Goal: Find specific fact

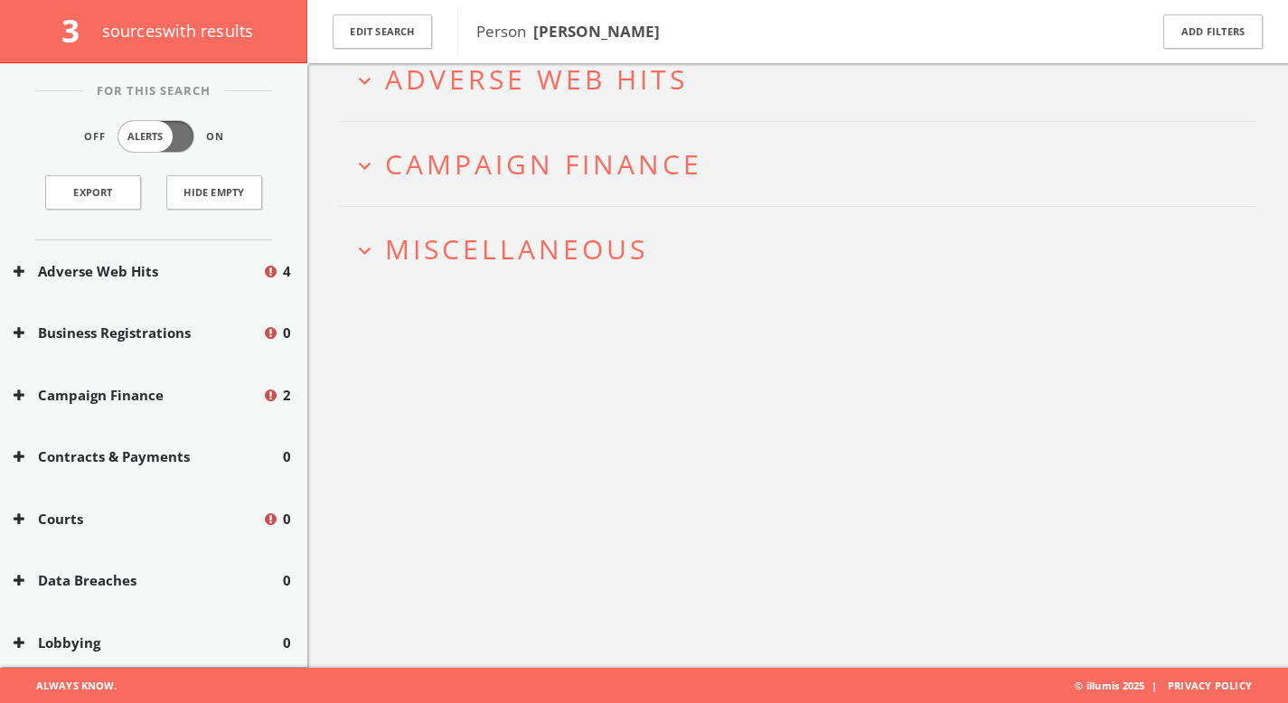
drag, startPoint x: 661, startPoint y: 30, endPoint x: 527, endPoint y: 33, distance: 133.8
click at [527, 33] on span "Person [PERSON_NAME]" at bounding box center [800, 32] width 648 height 24
copy span "[PERSON_NAME]"
click at [566, 240] on span "Miscellaneous" at bounding box center [516, 248] width 263 height 37
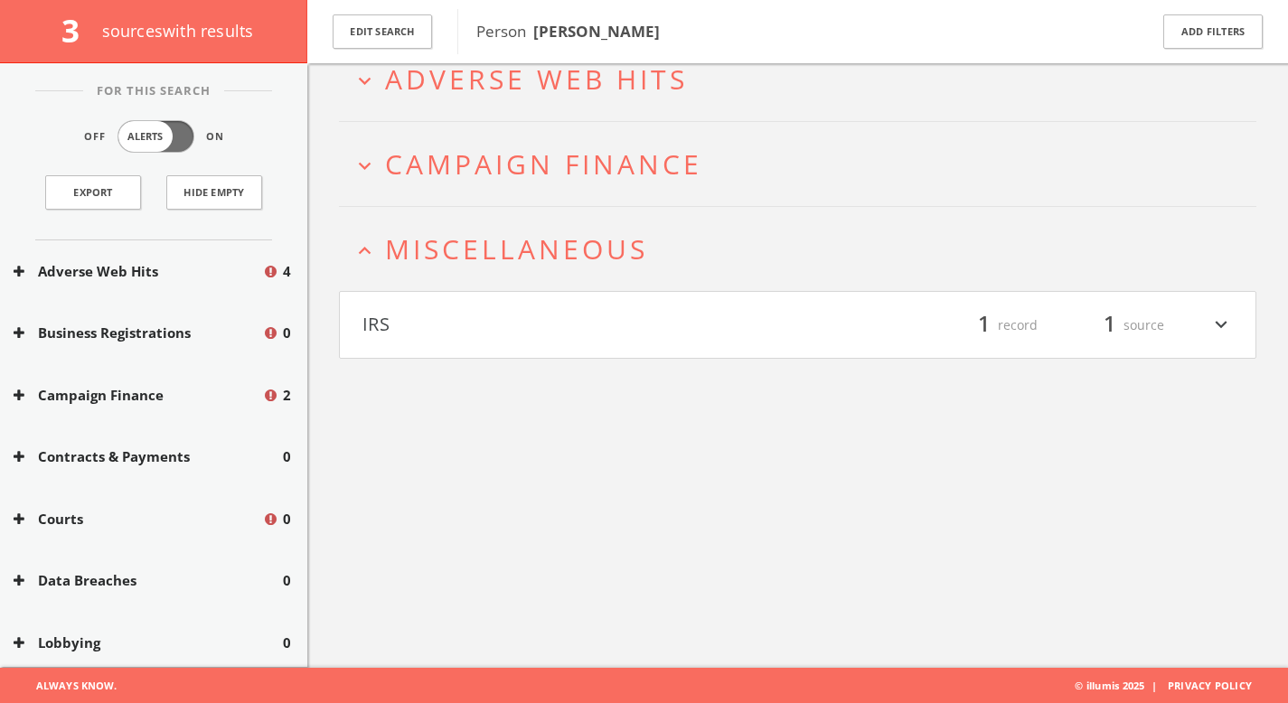
click at [548, 296] on h4 "IRS filter_list 1 record 1 source expand_more" at bounding box center [798, 325] width 916 height 67
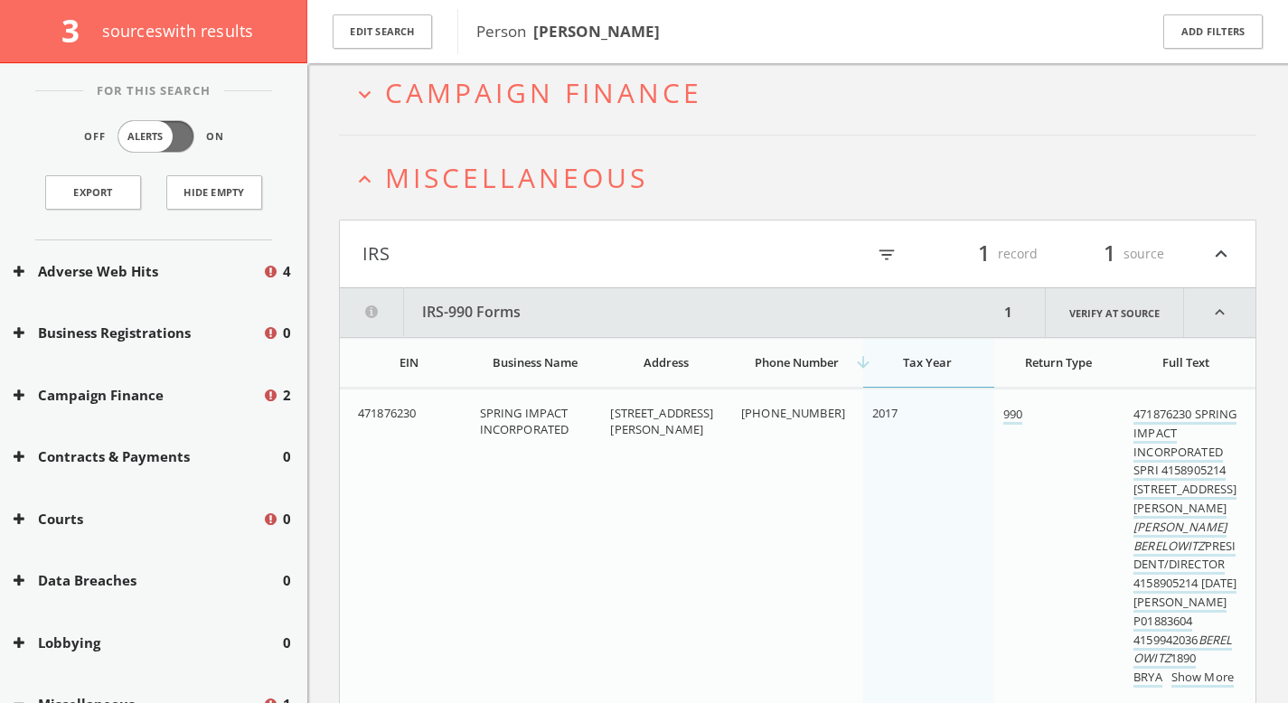
click at [602, 98] on span "Campaign Finance" at bounding box center [543, 92] width 317 height 37
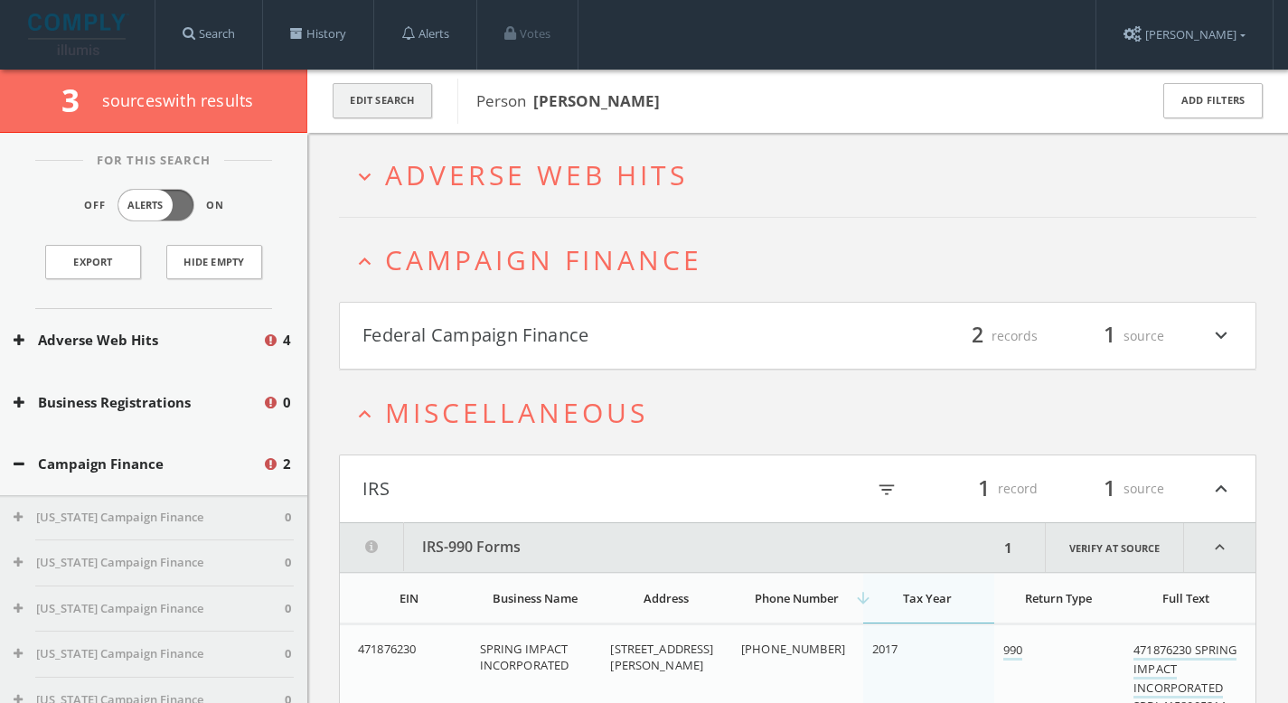
click at [375, 88] on button "Edit Search" at bounding box center [382, 100] width 99 height 35
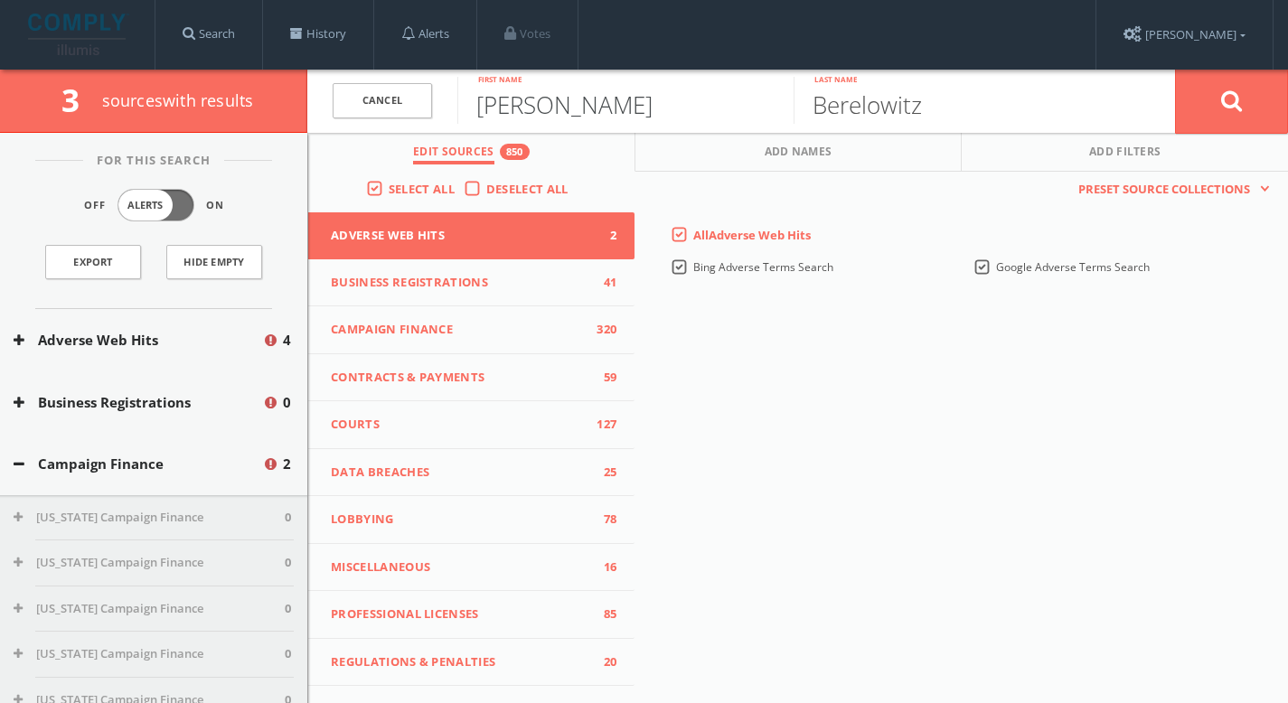
drag, startPoint x: 353, startPoint y: 91, endPoint x: 321, endPoint y: 84, distance: 32.5
click at [320, 85] on form "Cancel [PERSON_NAME] First name [PERSON_NAME] Last name Cancel" at bounding box center [797, 101] width 981 height 63
type input "[PERSON_NAME]"
drag, startPoint x: 940, startPoint y: 115, endPoint x: 544, endPoint y: 69, distance: 398.6
click at [544, 70] on form "Cancel [PERSON_NAME] First name [PERSON_NAME] Last name Cancel" at bounding box center [797, 101] width 981 height 63
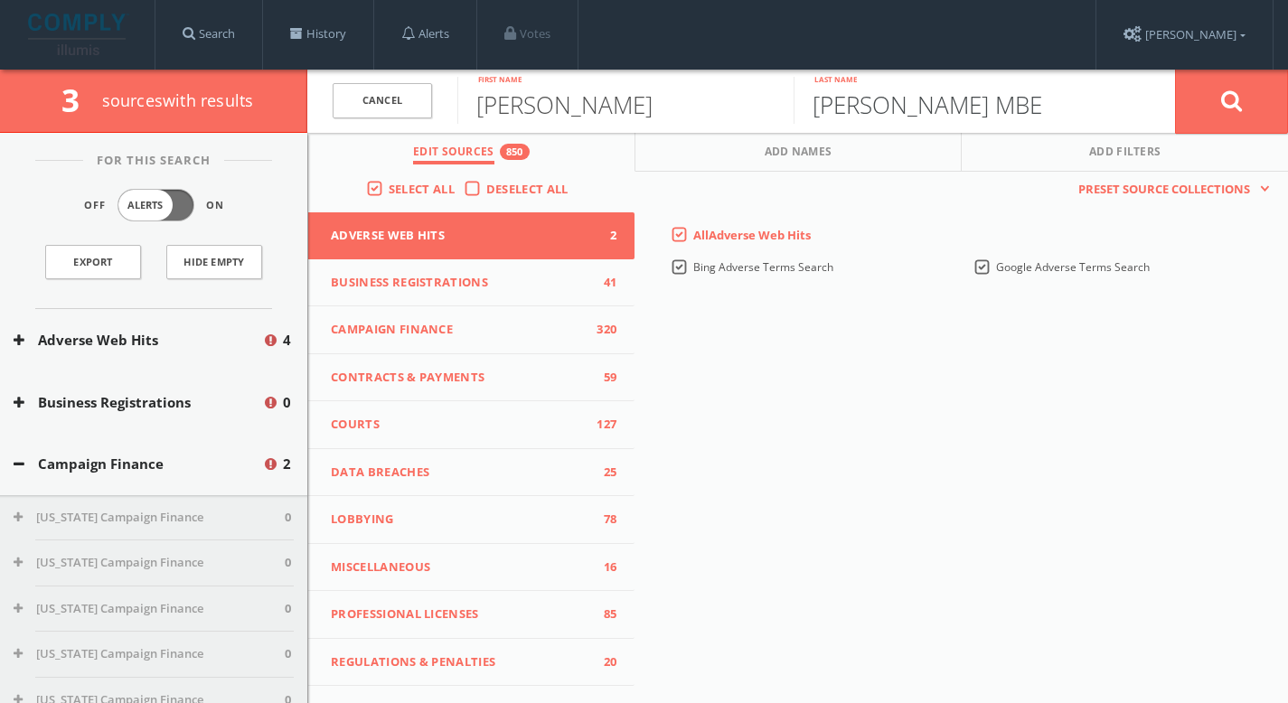
type input "[PERSON_NAME] MBE"
click at [1214, 99] on button at bounding box center [1231, 101] width 113 height 65
